Goal: Task Accomplishment & Management: Use online tool/utility

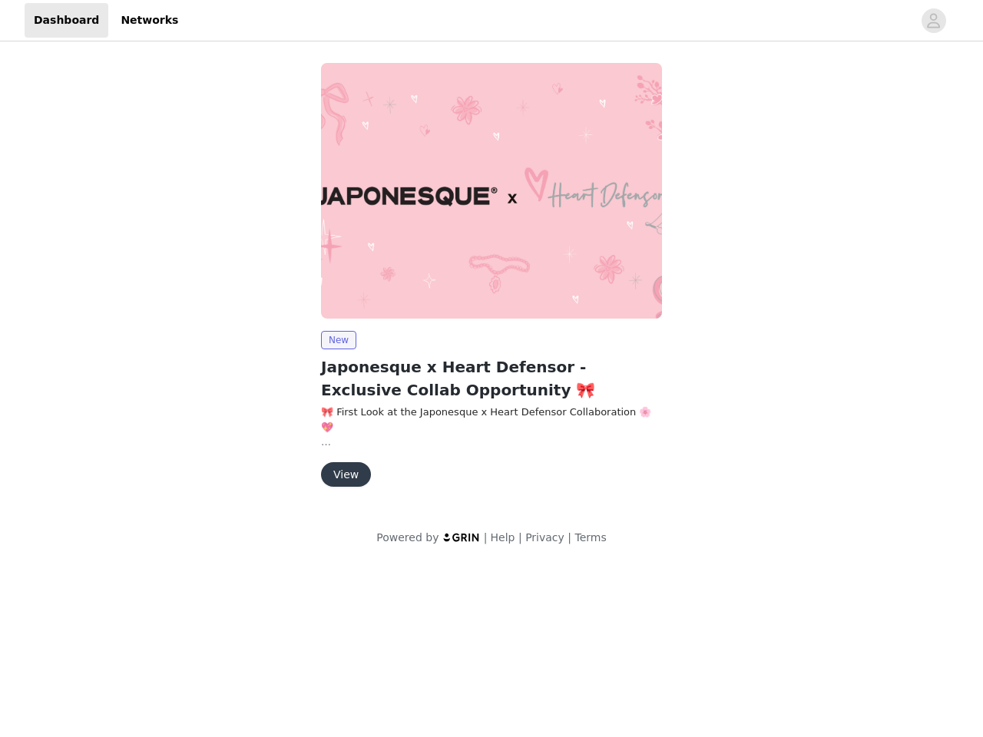
click at [491, 282] on img at bounding box center [491, 191] width 341 height 256
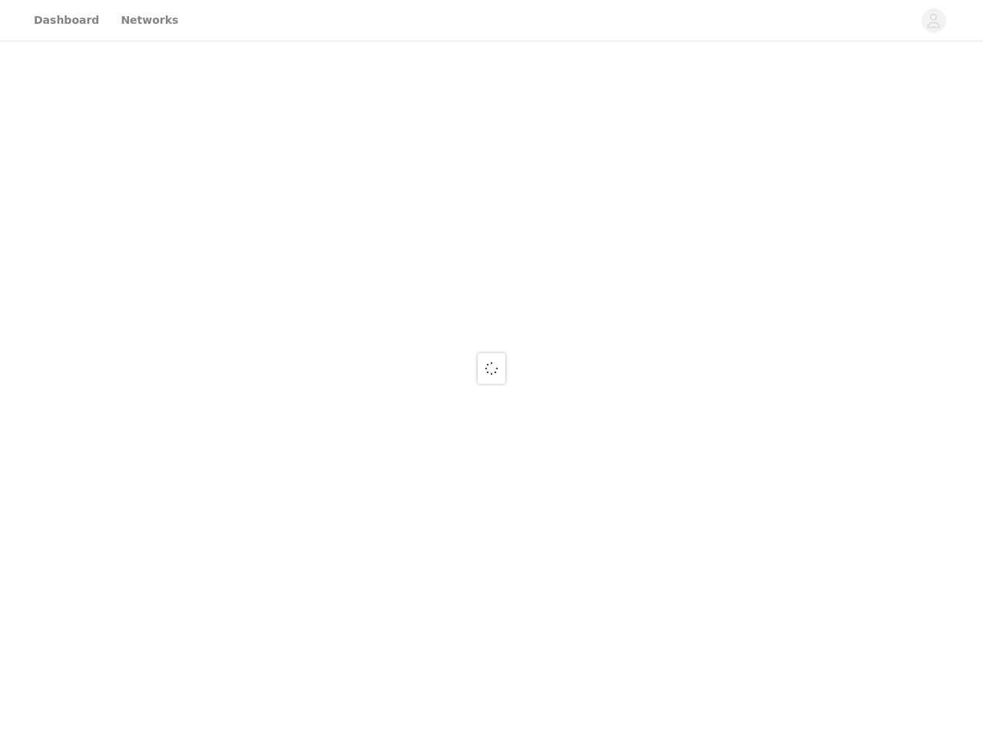
click at [491, 190] on div at bounding box center [491, 368] width 983 height 737
click at [338, 340] on div at bounding box center [491, 368] width 983 height 737
click at [345, 474] on div at bounding box center [491, 368] width 983 height 737
